Goal: Information Seeking & Learning: Check status

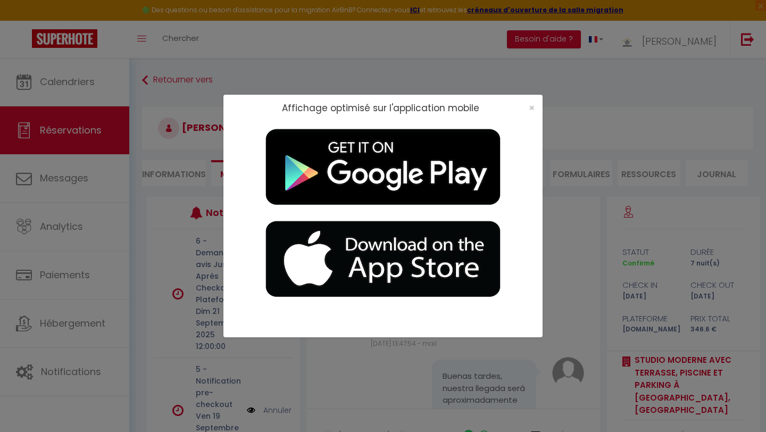
scroll to position [72, 0]
click at [510, 109] on span "×" at bounding box center [532, 107] width 6 height 13
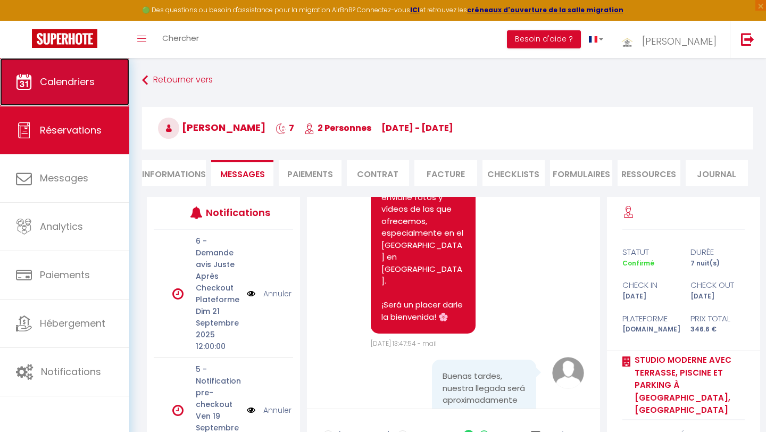
click at [83, 85] on span "Calendriers" at bounding box center [67, 81] width 55 height 13
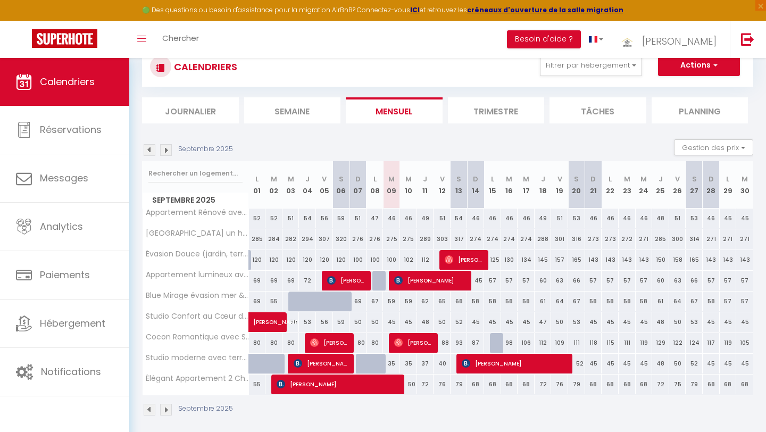
scroll to position [58, 0]
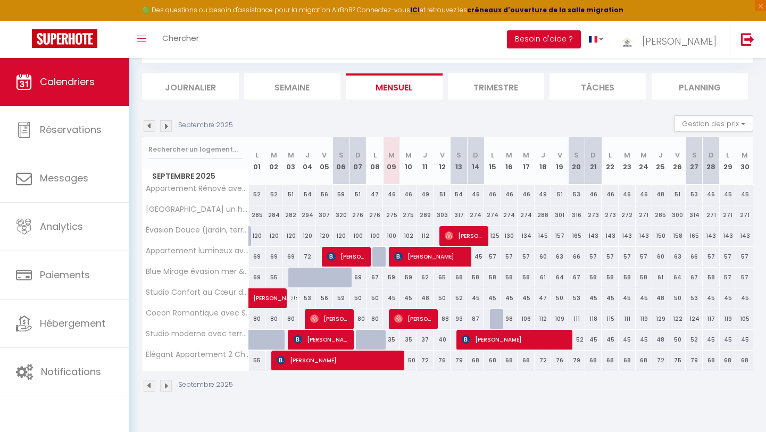
click at [166, 127] on img at bounding box center [166, 126] width 12 height 12
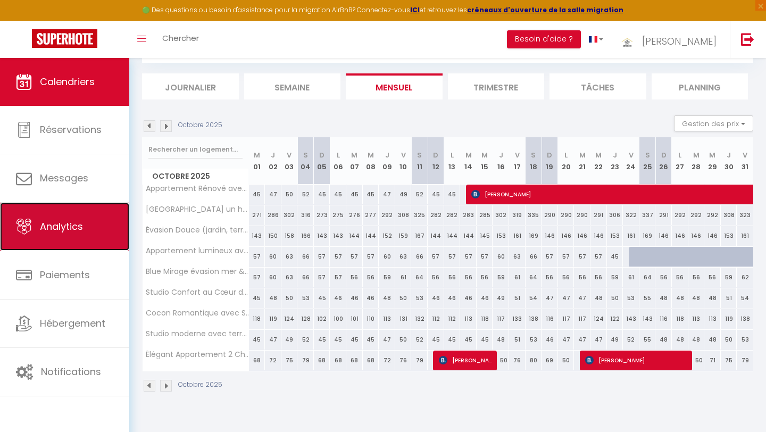
click at [73, 238] on link "Analytics" at bounding box center [64, 227] width 129 height 48
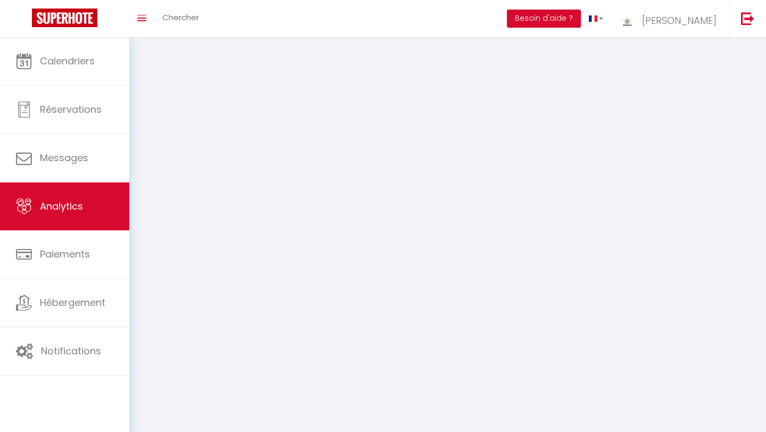
select select "2025"
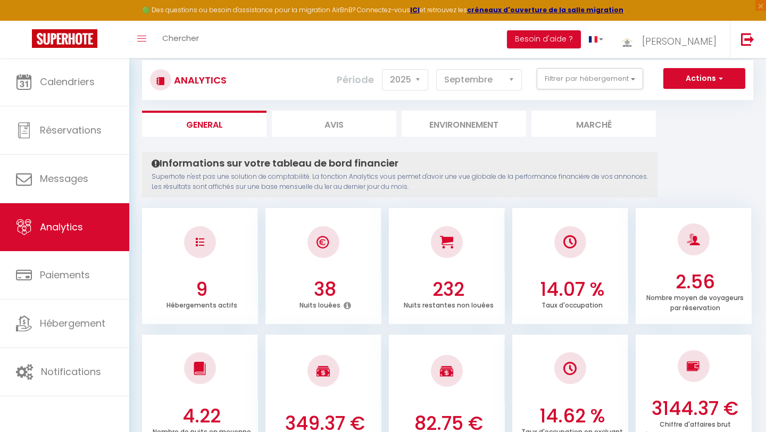
scroll to position [21, 0]
click at [474, 81] on select "[PERSON_NAME] Mars Avril Mai Juin Juillet Août Septembre Octobre Novembre Décem…" at bounding box center [479, 79] width 86 height 21
click at [437, 69] on select "[PERSON_NAME] Mars Avril Mai Juin Juillet Août Septembre Octobre Novembre Décem…" at bounding box center [479, 79] width 86 height 21
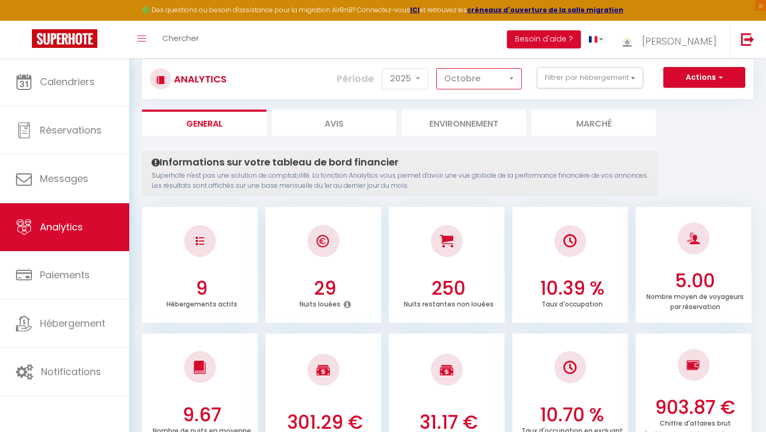
scroll to position [15, 0]
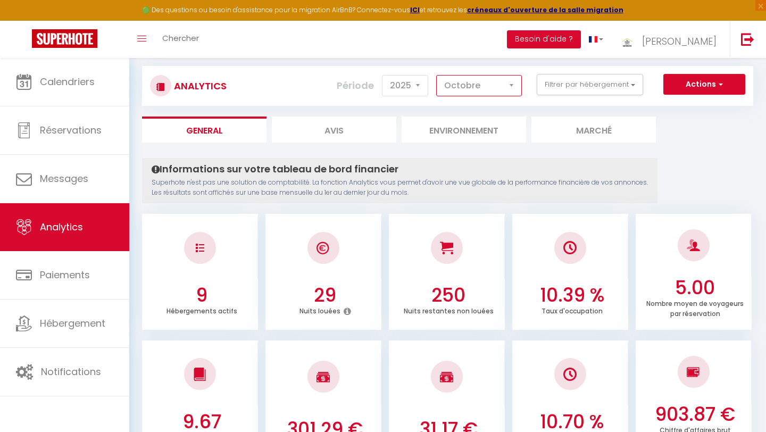
click at [472, 88] on select "[PERSON_NAME] Mars Avril Mai Juin Juillet Août Septembre Octobre Novembre Décem…" at bounding box center [479, 85] width 86 height 21
click at [437, 75] on select "[PERSON_NAME] Mars Avril Mai Juin Juillet Août Septembre Octobre Novembre Décem…" at bounding box center [479, 85] width 86 height 21
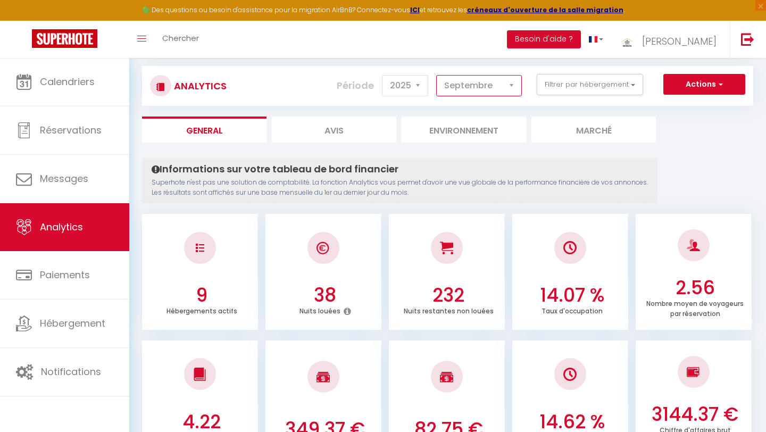
click at [480, 86] on select "[PERSON_NAME] Mars Avril Mai Juin Juillet Août Septembre Octobre Novembre Décem…" at bounding box center [479, 85] width 86 height 21
click at [437, 75] on select "[PERSON_NAME] Mars Avril Mai Juin Juillet Août Septembre Octobre Novembre Décem…" at bounding box center [479, 85] width 86 height 21
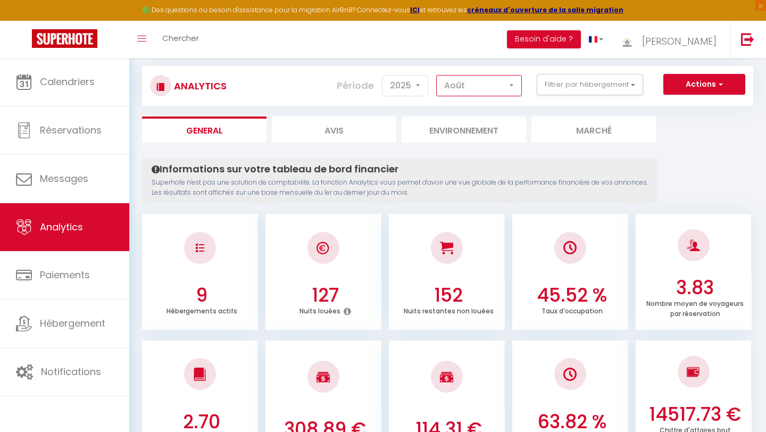
click at [477, 87] on select "[PERSON_NAME] Mars Avril Mai Juin Juillet Août Septembre Octobre Novembre Décem…" at bounding box center [479, 85] width 86 height 21
click at [437, 75] on select "[PERSON_NAME] Mars Avril Mai Juin Juillet Août Septembre Octobre Novembre Décem…" at bounding box center [479, 85] width 86 height 21
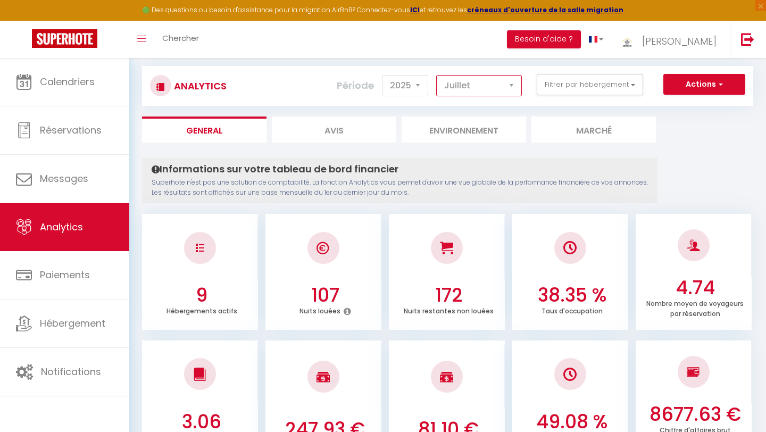
click at [495, 91] on select "[PERSON_NAME] Mars Avril Mai Juin Juillet Août Septembre Octobre Novembre Décem…" at bounding box center [479, 85] width 86 height 21
click at [437, 75] on select "[PERSON_NAME] Mars Avril Mai Juin Juillet Août Septembre Octobre Novembre Décem…" at bounding box center [479, 85] width 86 height 21
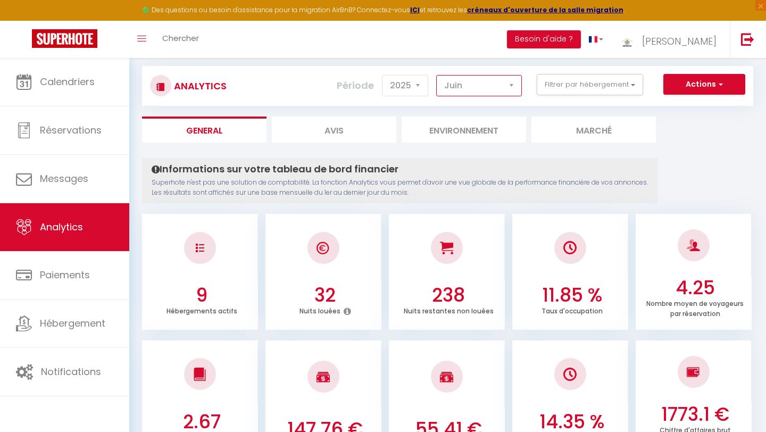
click at [491, 87] on select "[PERSON_NAME] Mars Avril Mai Juin Juillet Août Septembre Octobre Novembre Décem…" at bounding box center [479, 85] width 86 height 21
click at [437, 75] on select "[PERSON_NAME] Mars Avril Mai Juin Juillet Août Septembre Octobre Novembre Décem…" at bounding box center [479, 85] width 86 height 21
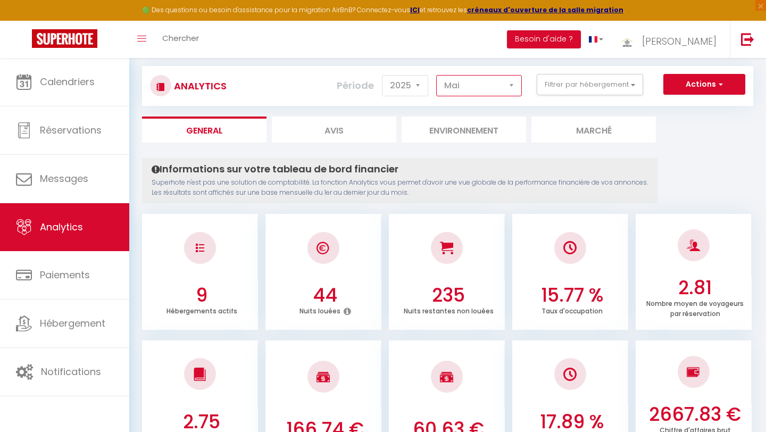
click at [491, 85] on select "[PERSON_NAME] Mars Avril Mai Juin Juillet Août Septembre Octobre Novembre Décem…" at bounding box center [479, 85] width 86 height 21
click at [437, 75] on select "[PERSON_NAME] Mars Avril Mai Juin Juillet Août Septembre Octobre Novembre Décem…" at bounding box center [479, 85] width 86 height 21
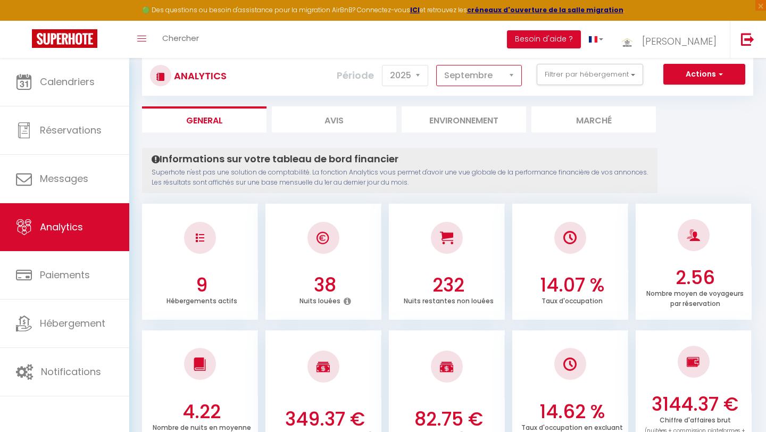
scroll to position [0, 0]
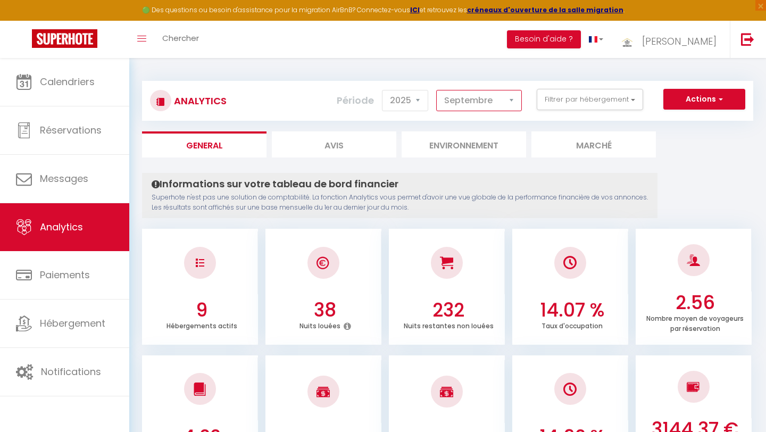
click at [507, 103] on select "[PERSON_NAME] Mars Avril Mai Juin Juillet Août Septembre Octobre Novembre Décem…" at bounding box center [479, 100] width 86 height 21
click at [437, 90] on select "[PERSON_NAME] Mars Avril Mai Juin Juillet Août Septembre Octobre Novembre Décem…" at bounding box center [479, 100] width 86 height 21
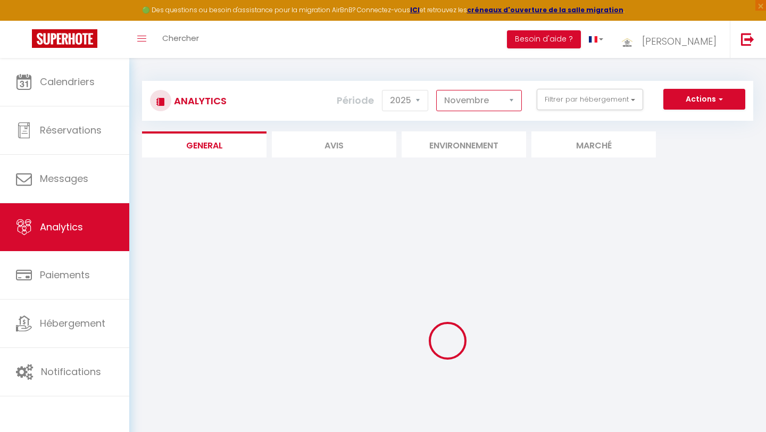
click at [505, 101] on select "[PERSON_NAME] Mars Avril Mai Juin Juillet Août Septembre Octobre Novembre Décem…" at bounding box center [479, 100] width 86 height 21
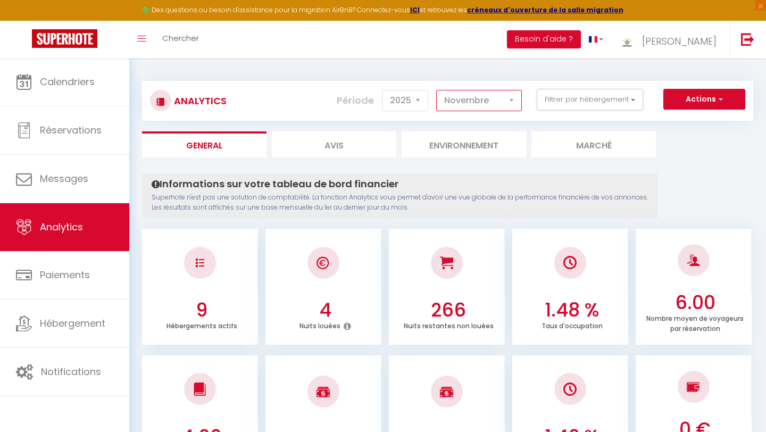
select select "8"
click at [437, 90] on select "[PERSON_NAME] Mars Avril Mai Juin Juillet Août Septembre Octobre Novembre Décem…" at bounding box center [479, 100] width 86 height 21
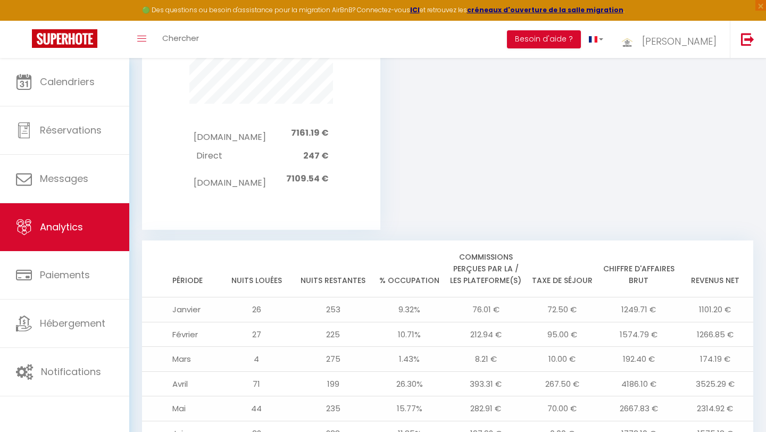
scroll to position [1194, 0]
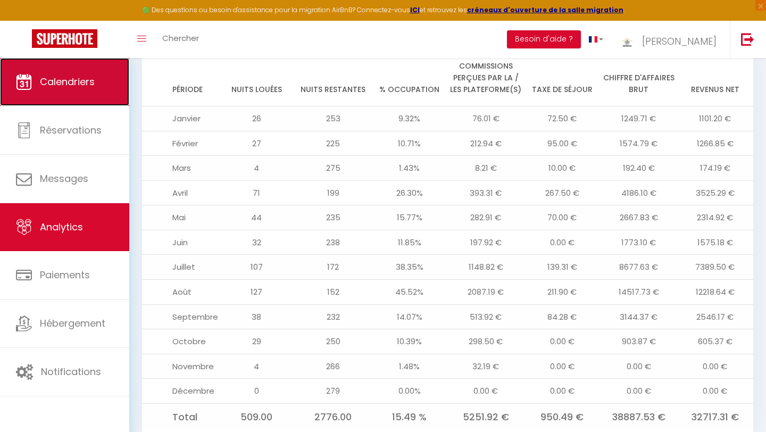
click at [49, 74] on link "Calendriers" at bounding box center [64, 82] width 129 height 48
